Goal: Task Accomplishment & Management: Complete application form

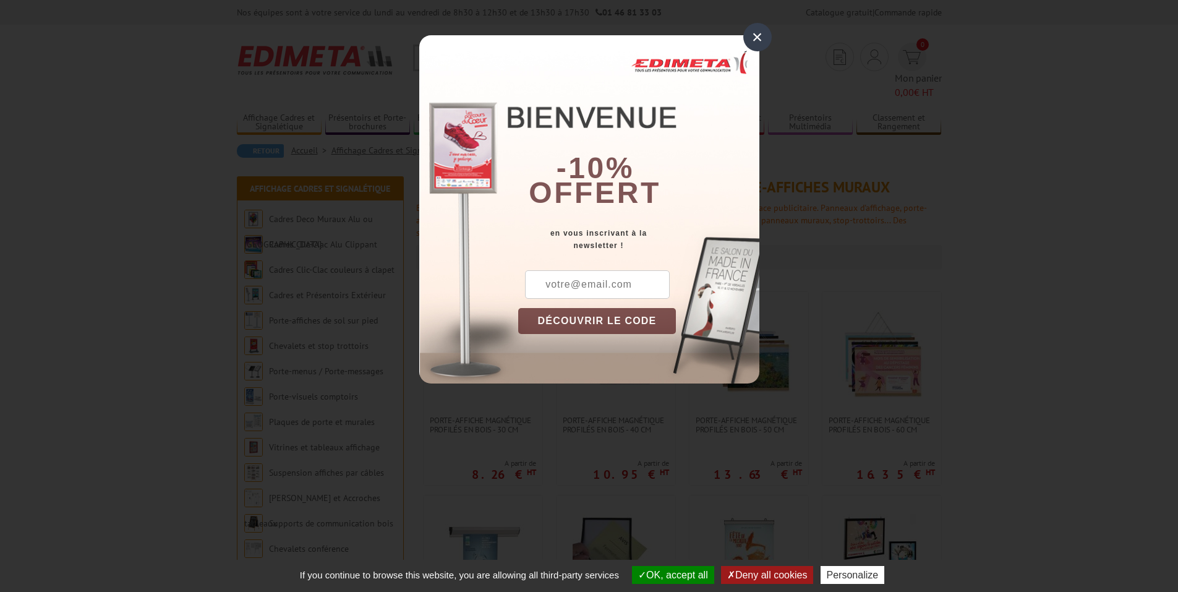
click at [762, 36] on div "×" at bounding box center [757, 37] width 28 height 28
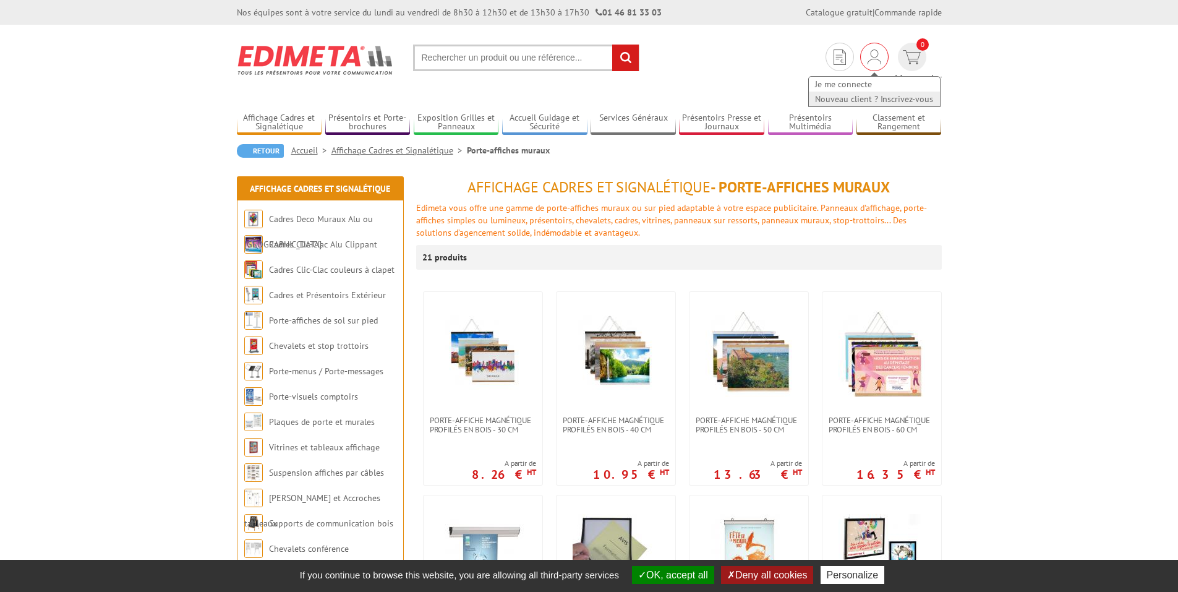
click at [821, 104] on link "Nouveau client ? Inscrivez-vous" at bounding box center [874, 99] width 131 height 15
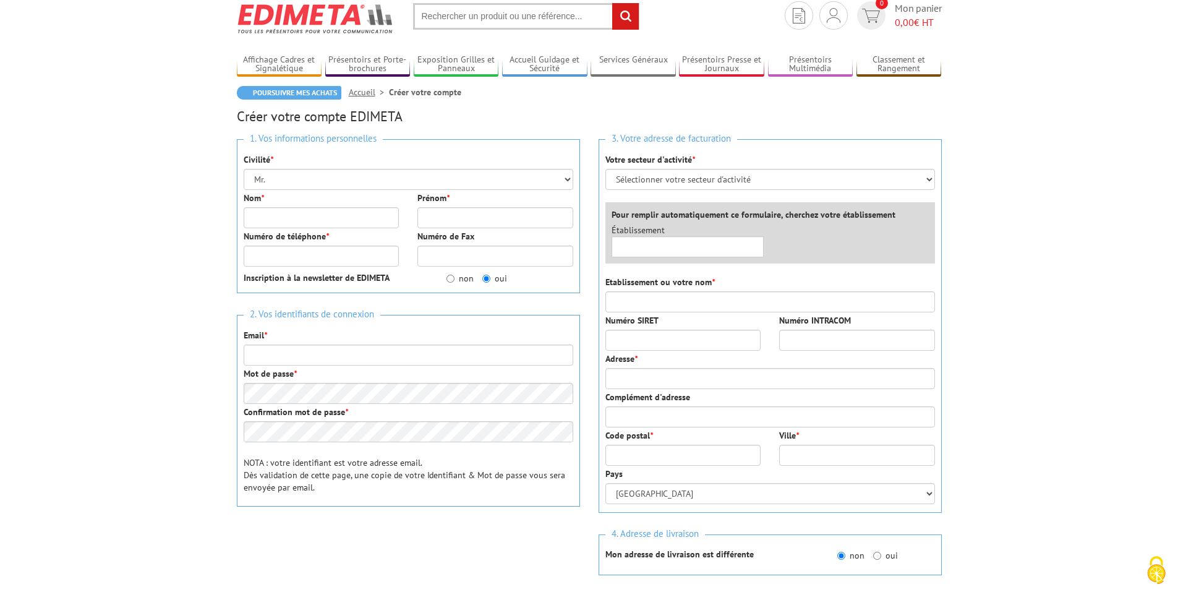
scroll to position [62, 0]
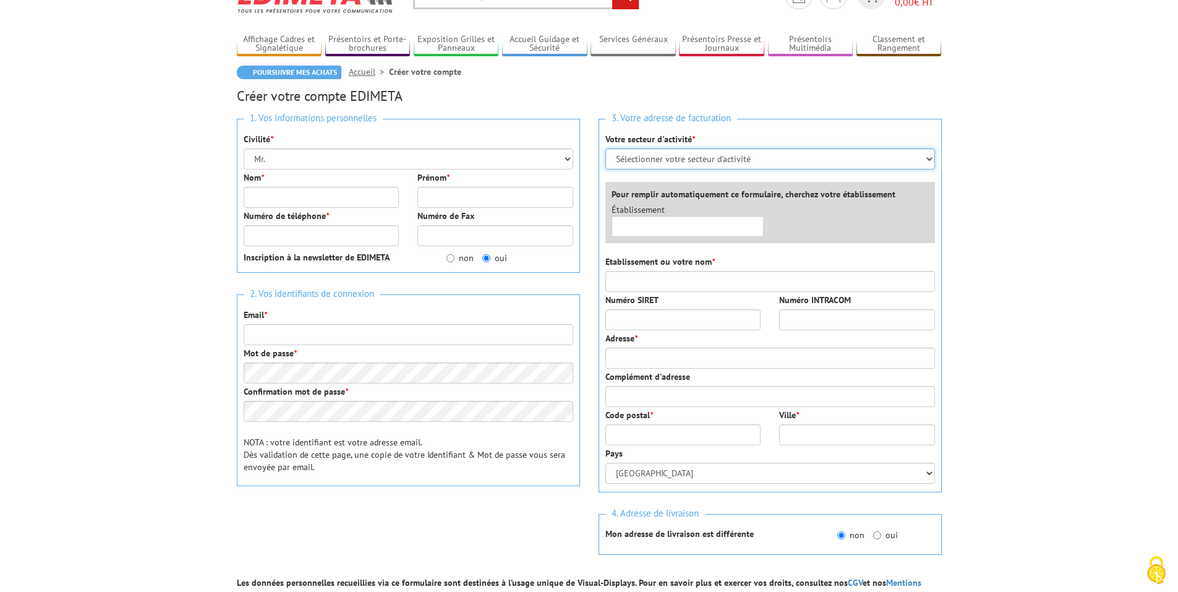
click at [702, 166] on select "Sélectionner votre secteur d'activité Administrations et collectivités Magasins…" at bounding box center [770, 158] width 330 height 21
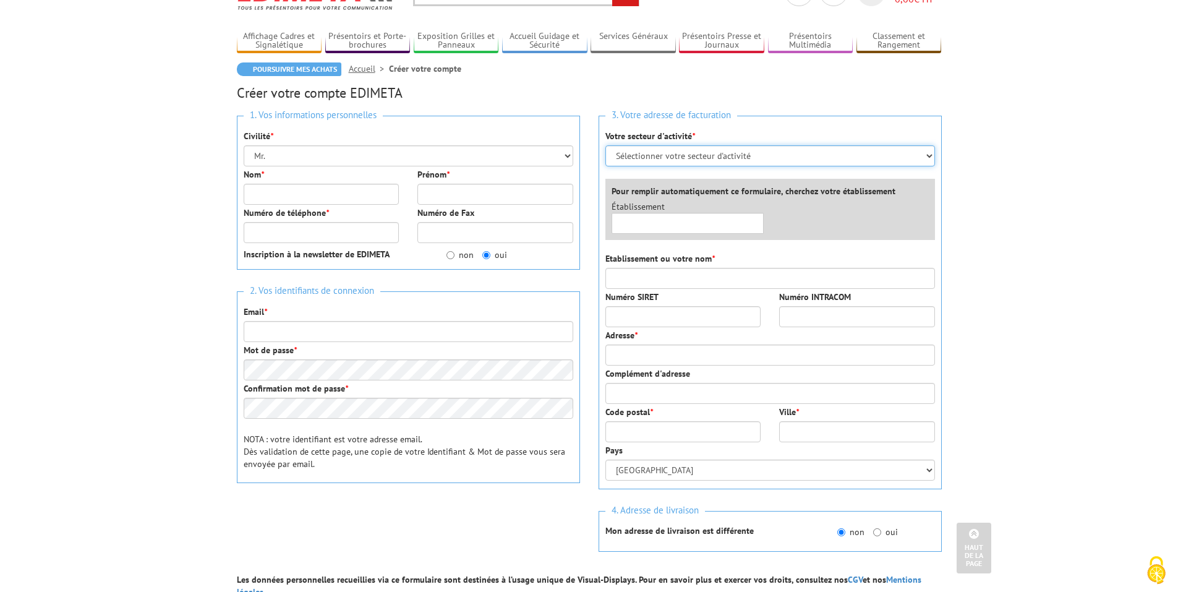
scroll to position [0, 0]
